Goal: Task Accomplishment & Management: Manage account settings

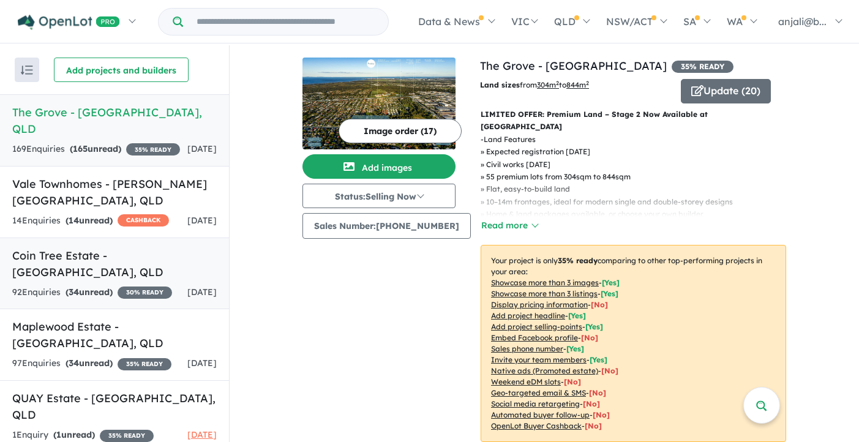
scroll to position [1, 0]
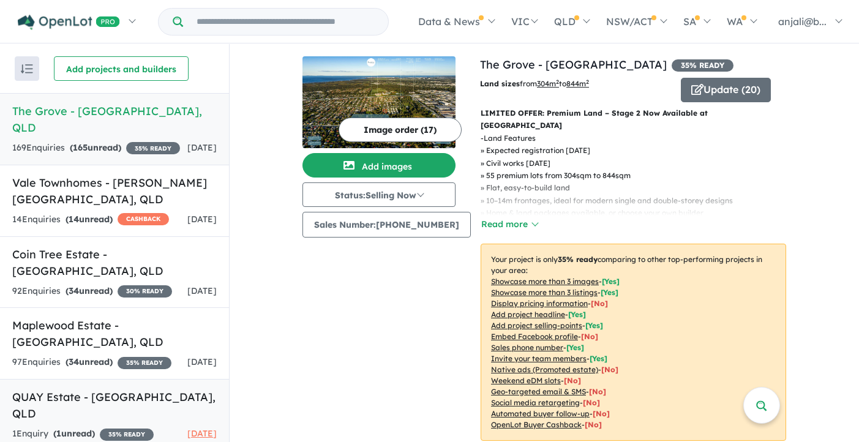
click at [110, 402] on link "QUAY Estate - [GEOGRAPHIC_DATA] , QLD 1 Enquir y ( 1 unread) 35 % READY [DATE]" at bounding box center [114, 415] width 229 height 72
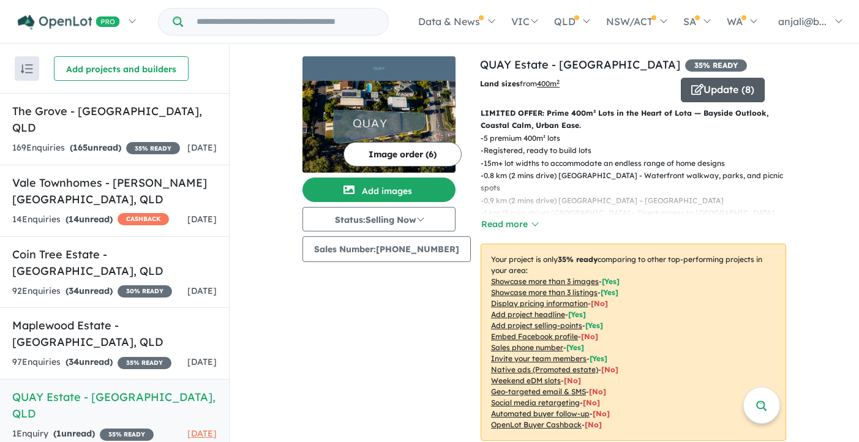
click at [700, 87] on button "Update ( 8 )" at bounding box center [723, 90] width 84 height 25
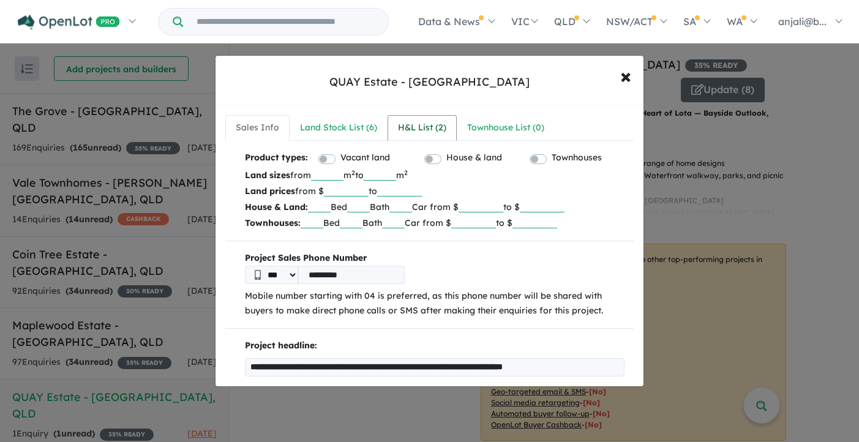
click at [426, 121] on div "H&L List ( 2 )" at bounding box center [422, 128] width 48 height 15
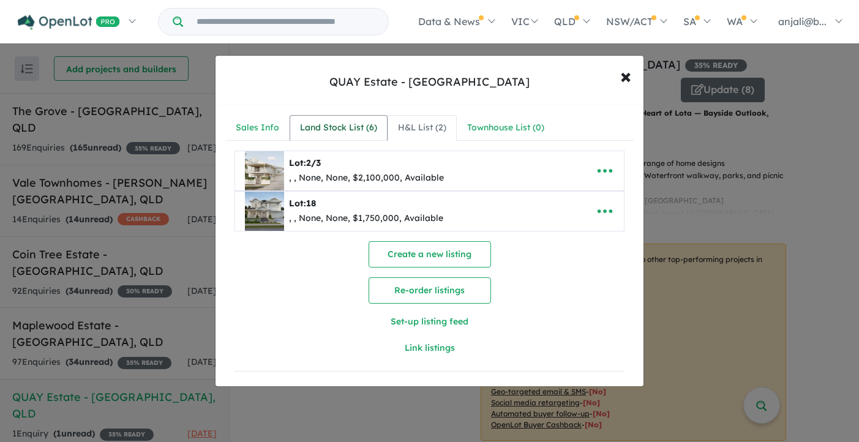
click at [356, 127] on div "Land Stock List ( 6 )" at bounding box center [338, 128] width 77 height 15
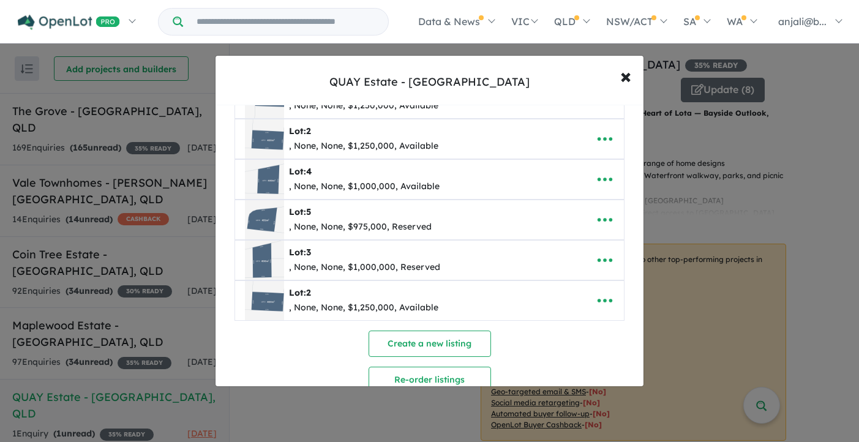
scroll to position [113, 0]
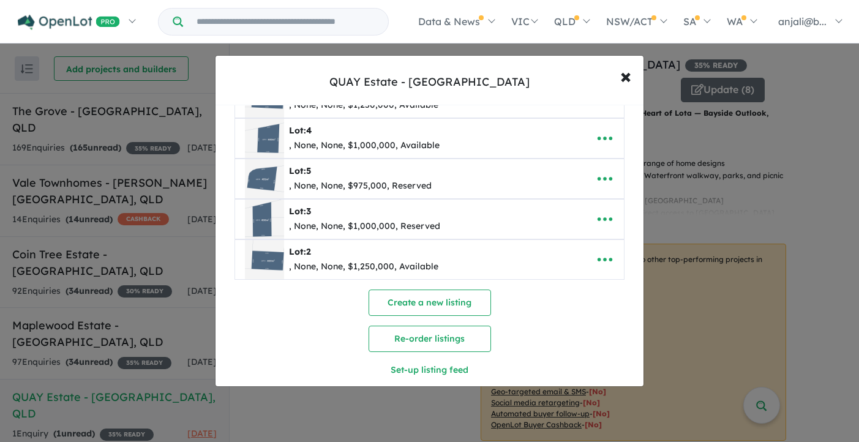
click at [377, 176] on div "Lot: 5" at bounding box center [360, 171] width 143 height 15
click at [598, 179] on icon "button" at bounding box center [605, 179] width 15 height 4
click at [595, 204] on link "Edit" at bounding box center [578, 209] width 91 height 28
select select "********"
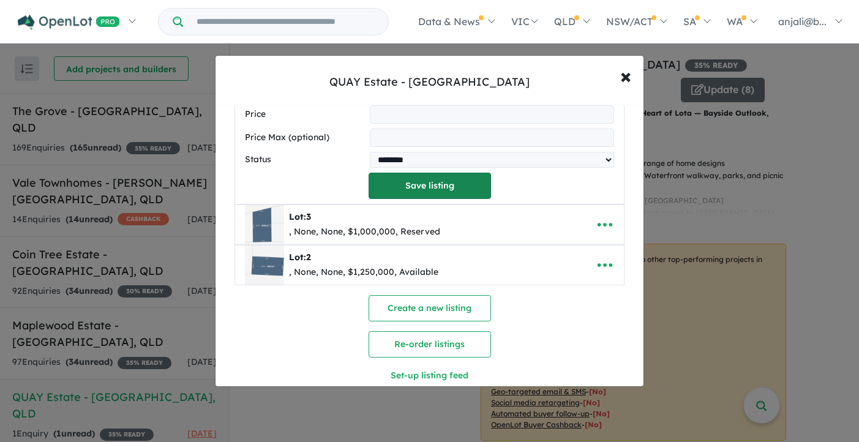
scroll to position [684, 0]
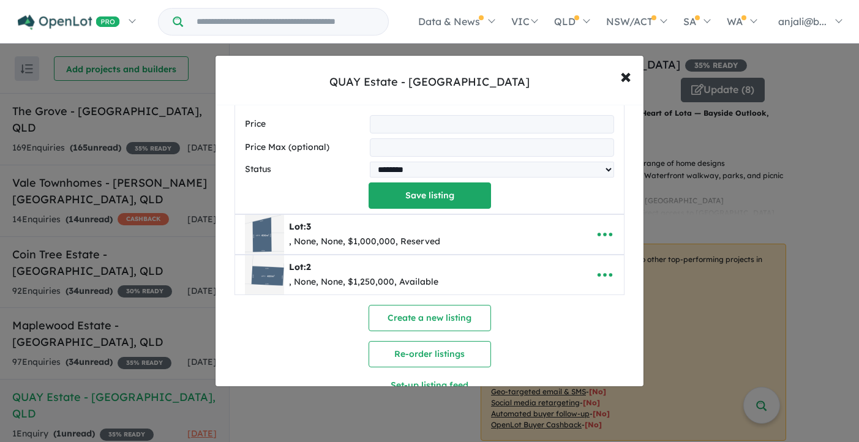
click at [421, 128] on input "*********" at bounding box center [492, 124] width 244 height 18
click at [419, 198] on button "Save listing" at bounding box center [430, 196] width 123 height 26
select select "********"
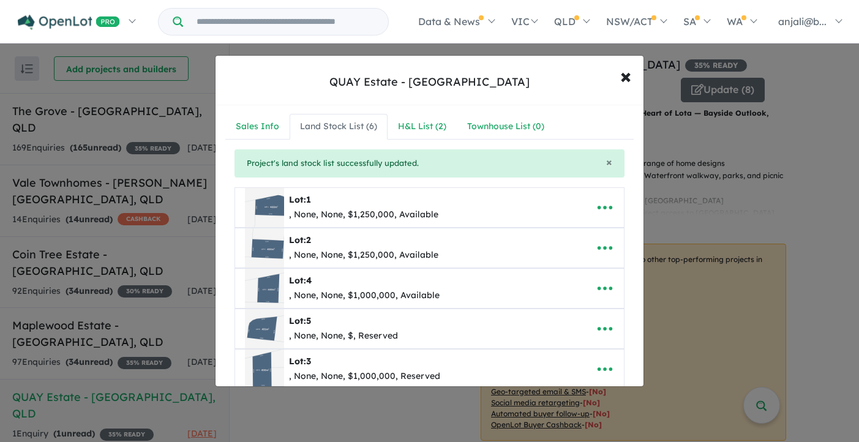
scroll to position [0, 0]
click at [619, 78] on button "× Close" at bounding box center [626, 75] width 36 height 33
